Goal: Task Accomplishment & Management: Complete application form

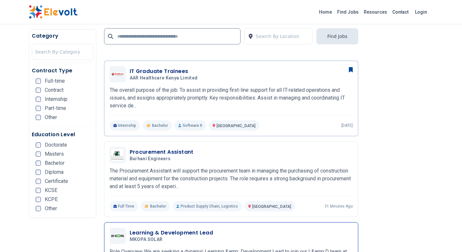
scroll to position [583, 0]
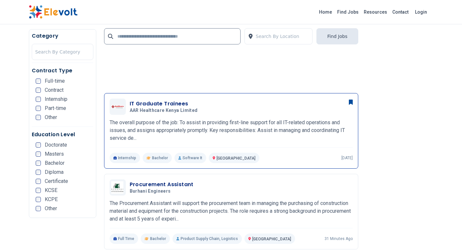
click at [246, 122] on p "The overall purpose of the job: To assist in providing first-line support for a…" at bounding box center [230, 130] width 243 height 23
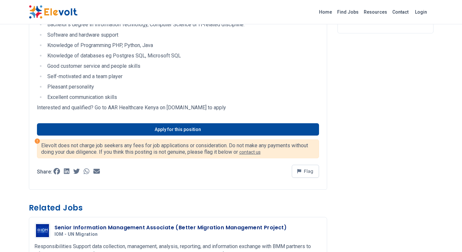
scroll to position [194, 0]
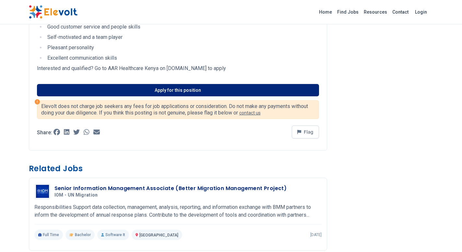
click at [188, 89] on link "Apply for this position" at bounding box center [178, 90] width 282 height 12
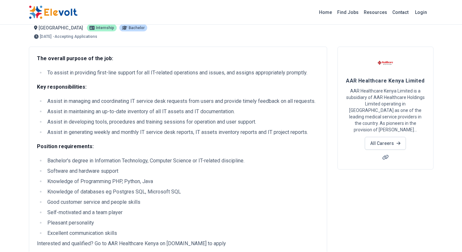
scroll to position [0, 0]
